Goal: Browse casually

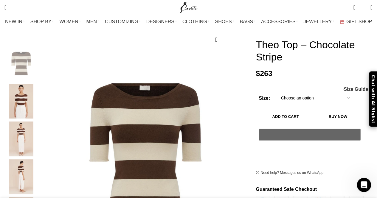
scroll to position [0, 314]
click at [129, 147] on figure "1 / 6" at bounding box center [145, 149] width 206 height 206
click at [153, 121] on figure "1 / 6" at bounding box center [145, 149] width 206 height 206
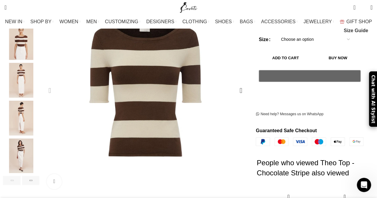
scroll to position [135, 0]
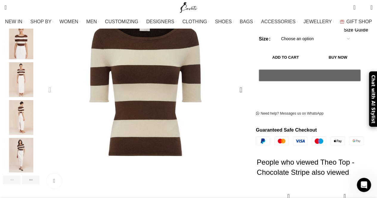
click at [165, 96] on figure "1 / 6" at bounding box center [145, 90] width 206 height 206
click at [134, 75] on figure "1 / 6" at bounding box center [145, 90] width 206 height 206
click at [152, 74] on figure "1 / 6" at bounding box center [145, 90] width 206 height 206
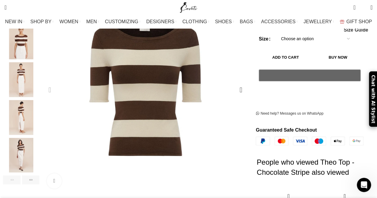
click at [152, 74] on figure "1 / 6" at bounding box center [145, 90] width 206 height 206
click at [141, 93] on figure "1 / 6" at bounding box center [145, 90] width 206 height 206
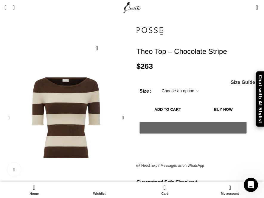
scroll to position [0, 754]
